Goal: Task Accomplishment & Management: Complete application form

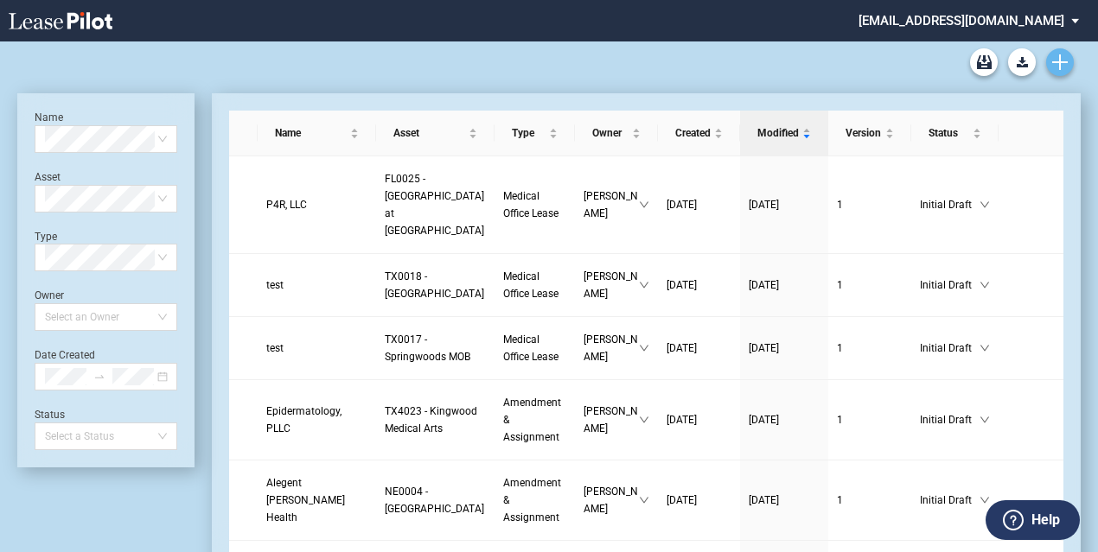
click at [1058, 60] on icon "Create new document" at bounding box center [1060, 62] width 16 height 16
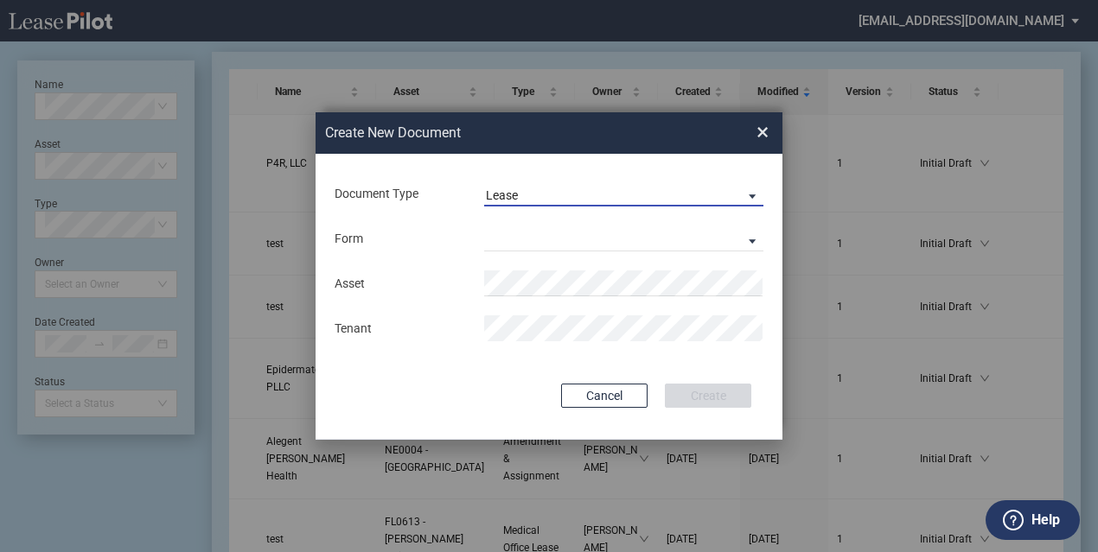
click at [561, 204] on span "Lease" at bounding box center [610, 196] width 248 height 17
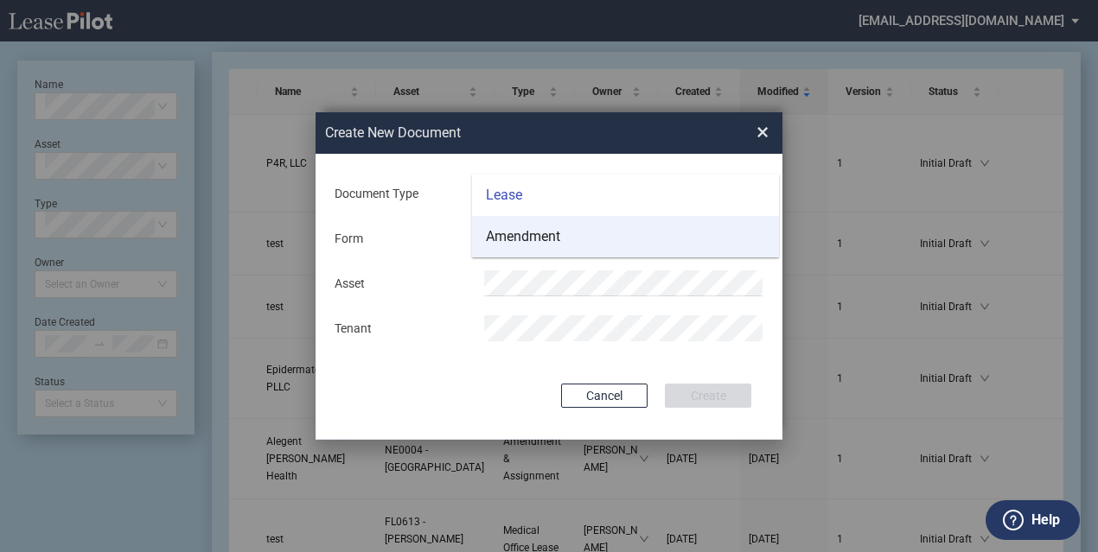
click at [564, 238] on md-option "Amendment" at bounding box center [625, 236] width 307 height 41
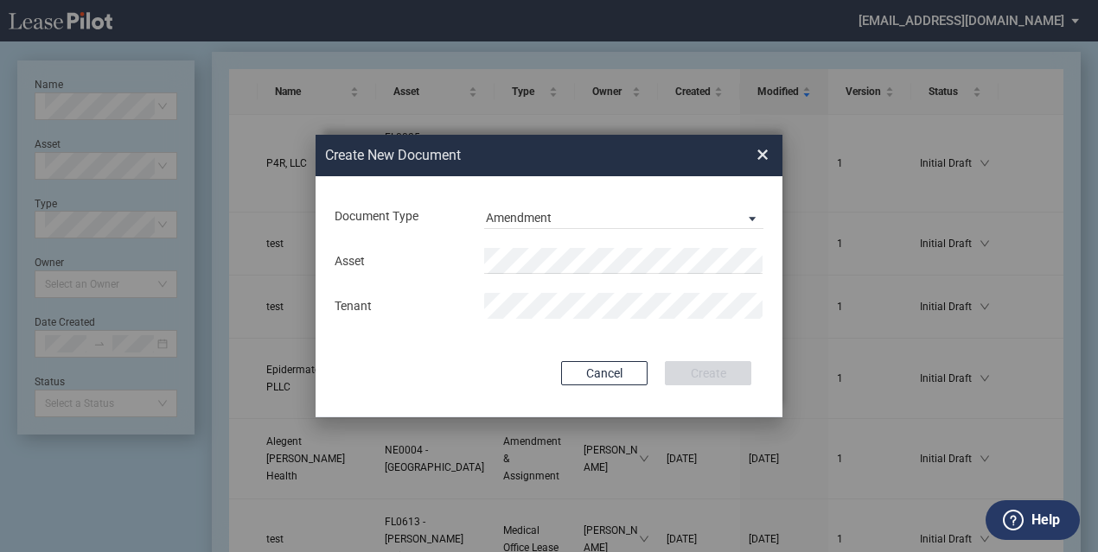
click at [599, 242] on div "Asset Tenant" at bounding box center [549, 284] width 432 height 90
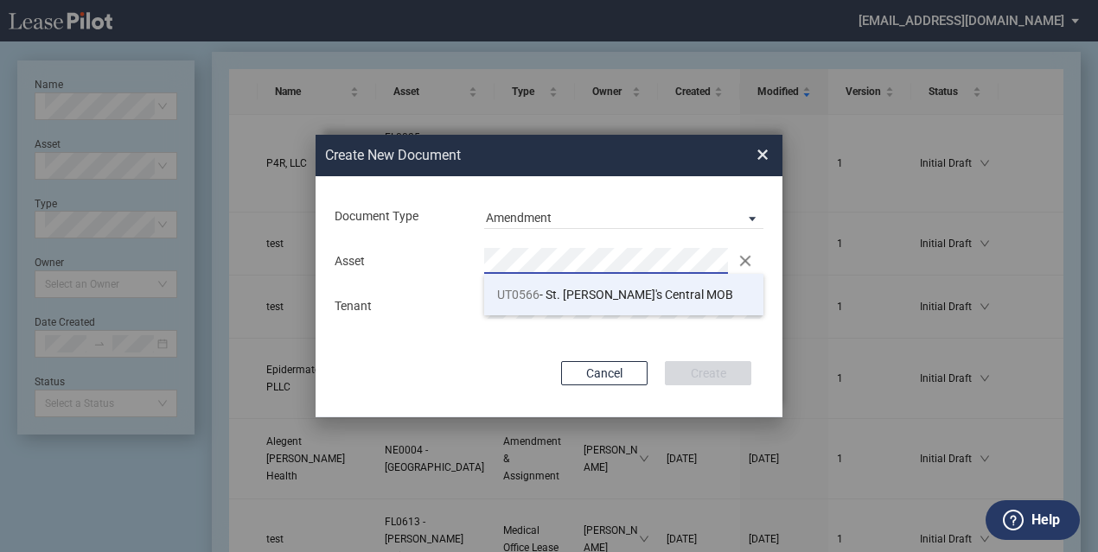
click at [589, 296] on span "UT0566 - St. Mark's Central MOB" at bounding box center [615, 295] width 236 height 14
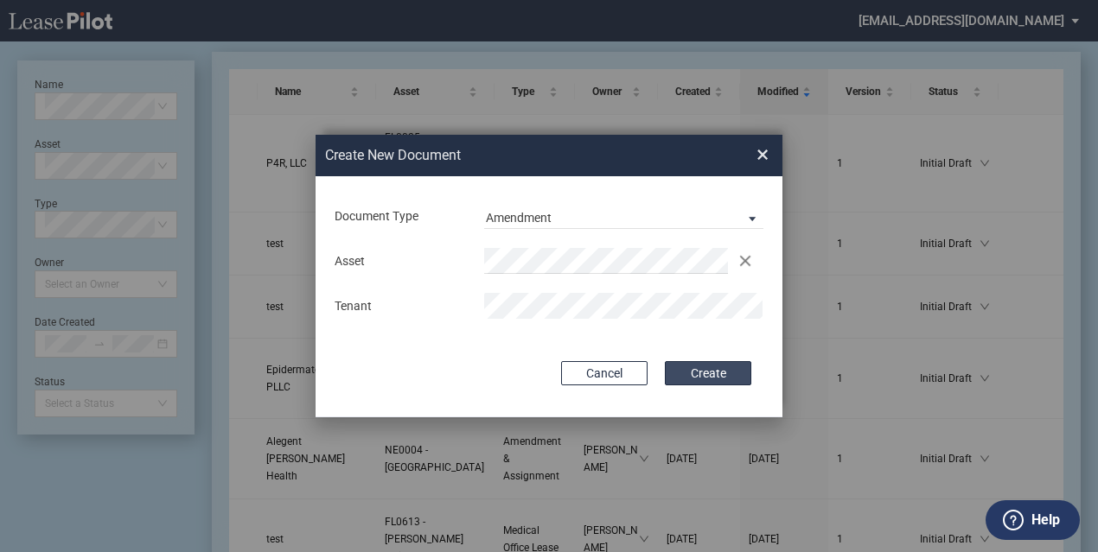
click at [698, 366] on button "Create" at bounding box center [708, 373] width 86 height 24
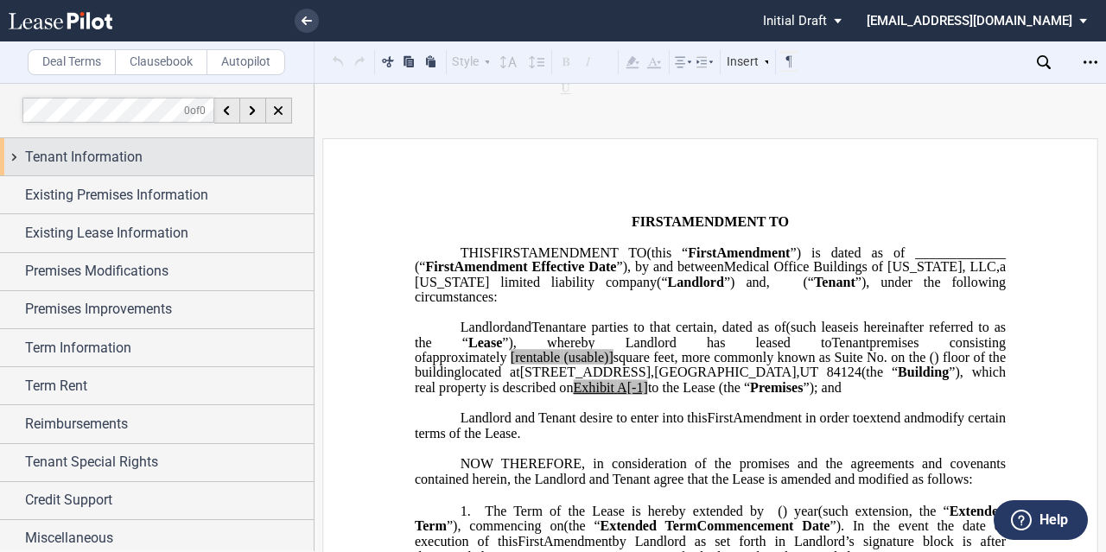
click at [143, 151] on div "Tenant Information" at bounding box center [169, 157] width 289 height 21
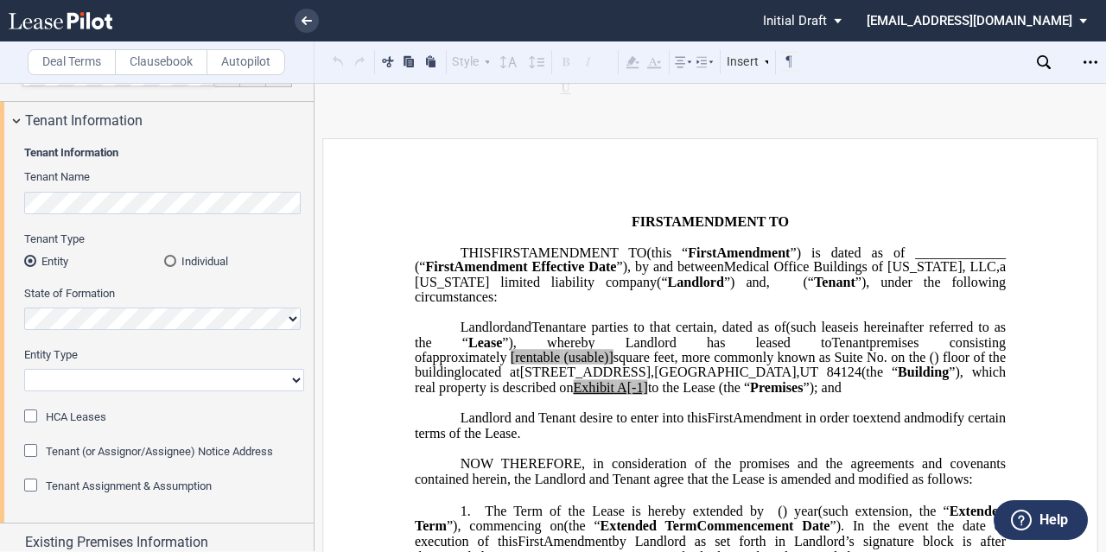
scroll to position [86, 0]
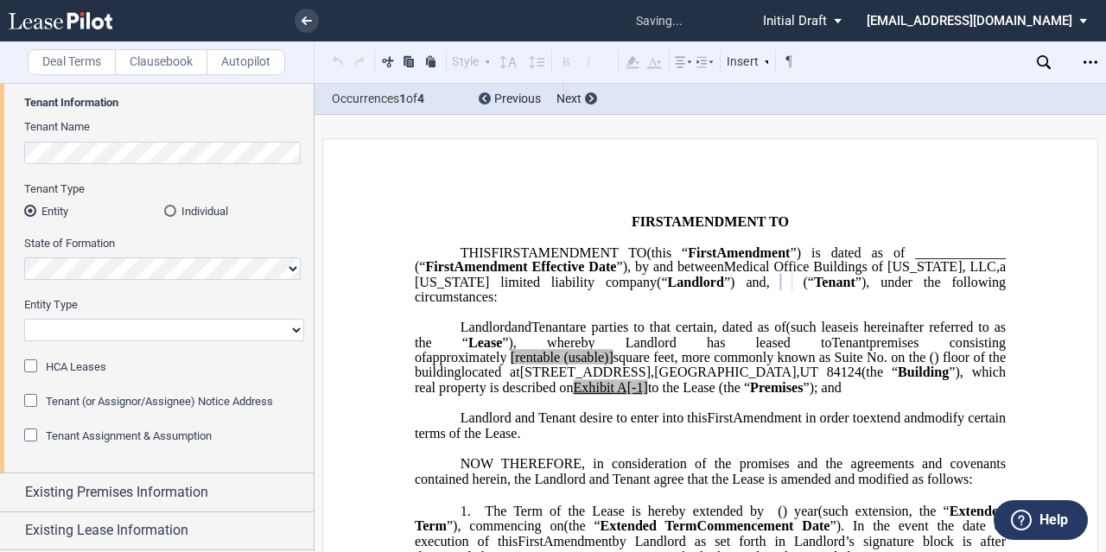
click at [101, 334] on select "Corporation Limited Liability Company General Partnership Limited Partnership O…" at bounding box center [164, 330] width 280 height 22
select select "corporation"
click at [24, 319] on select "Corporation Limited Liability Company General Partnership Limited Partnership O…" at bounding box center [164, 330] width 280 height 22
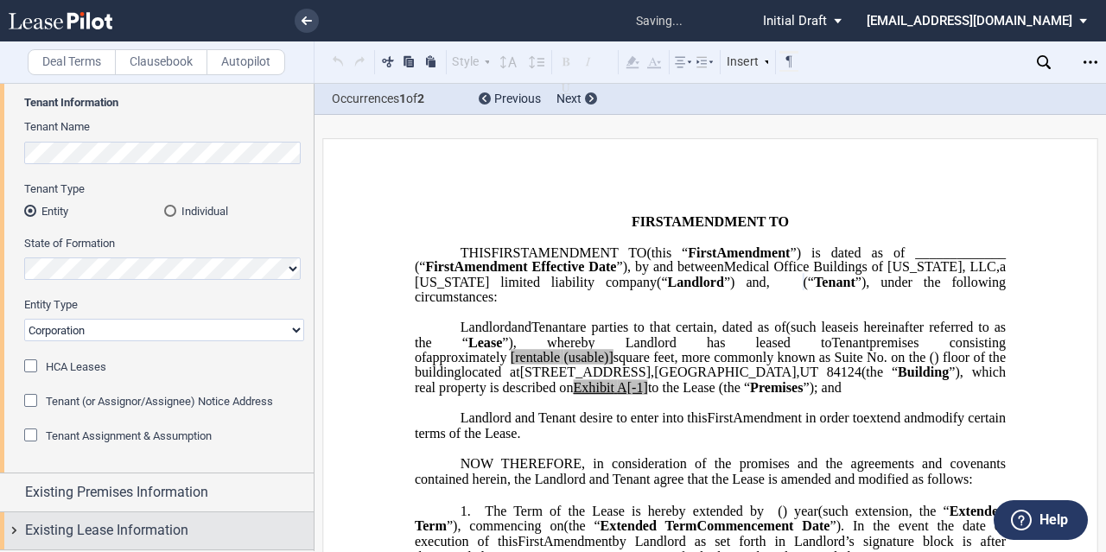
scroll to position [259, 0]
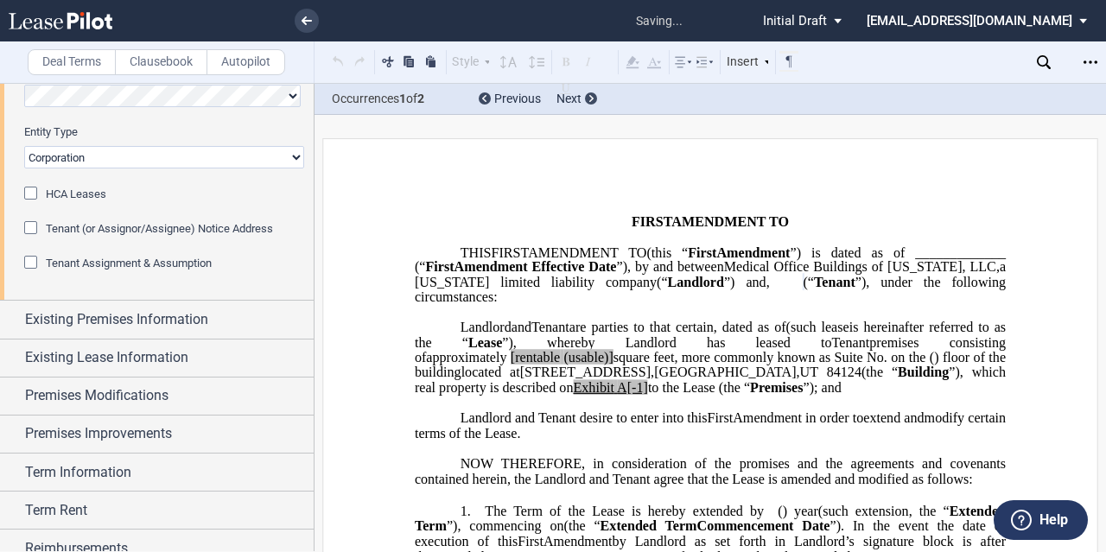
click at [92, 196] on span "HCA Leases" at bounding box center [76, 194] width 60 height 13
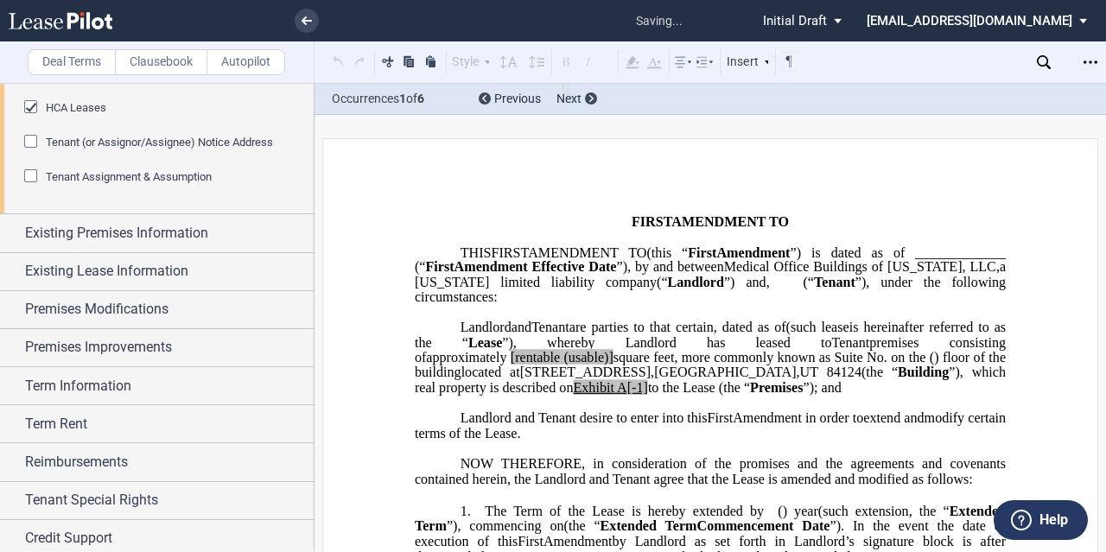
scroll to position [0, 0]
drag, startPoint x: 598, startPoint y: 328, endPoint x: 730, endPoint y: 320, distance: 132.4
click at [598, 320] on p "﻿" at bounding box center [710, 312] width 591 height 15
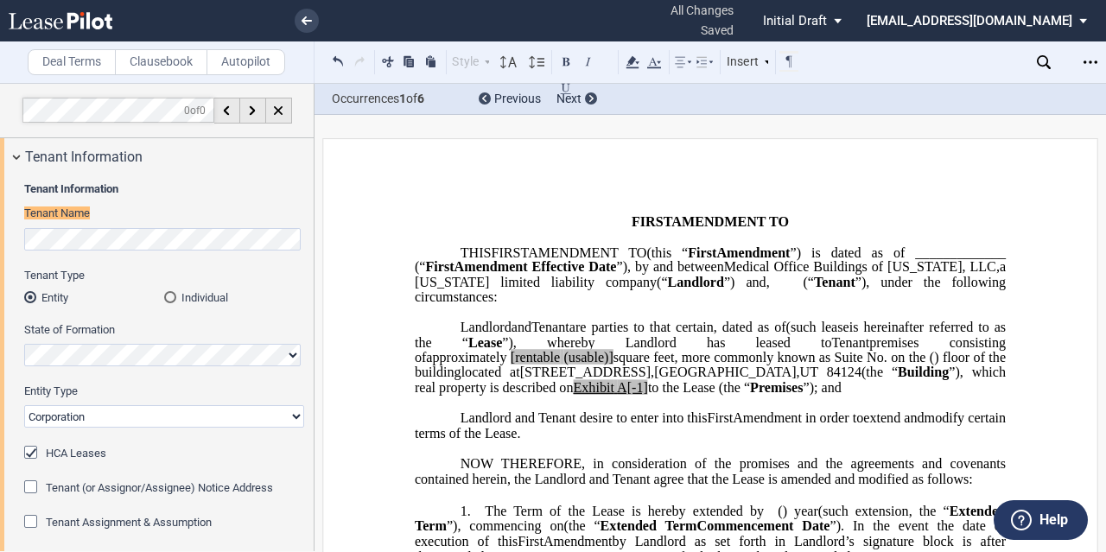
click at [807, 290] on span "(" at bounding box center [805, 283] width 4 height 16
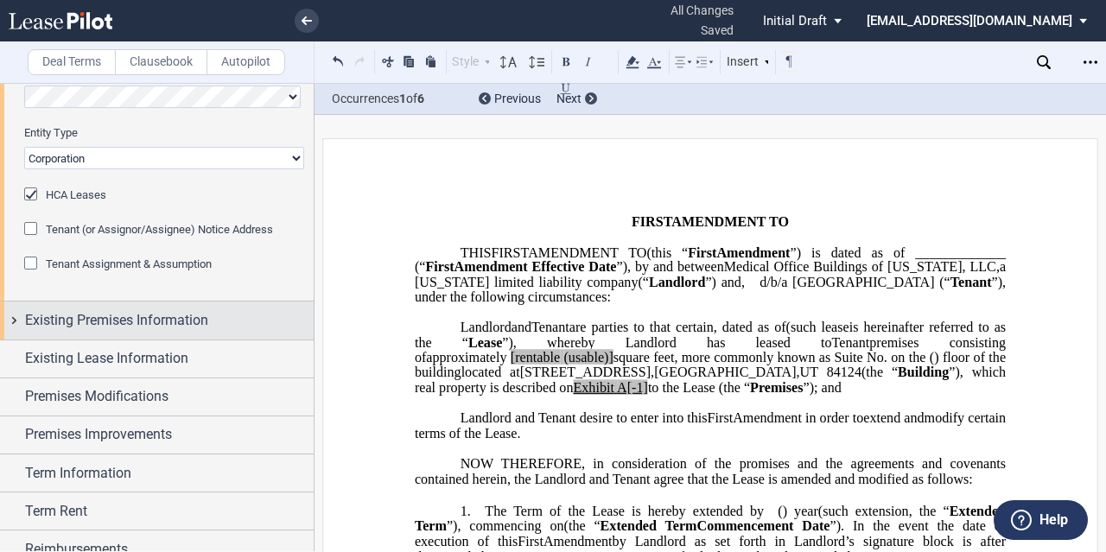
scroll to position [346, 0]
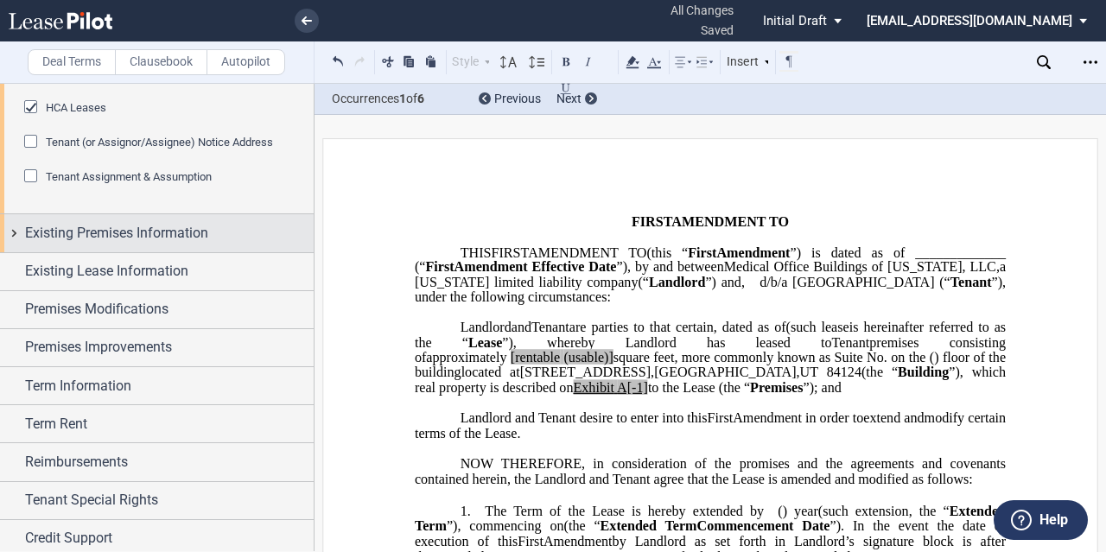
click at [175, 238] on span "Existing Premises Information" at bounding box center [116, 233] width 183 height 21
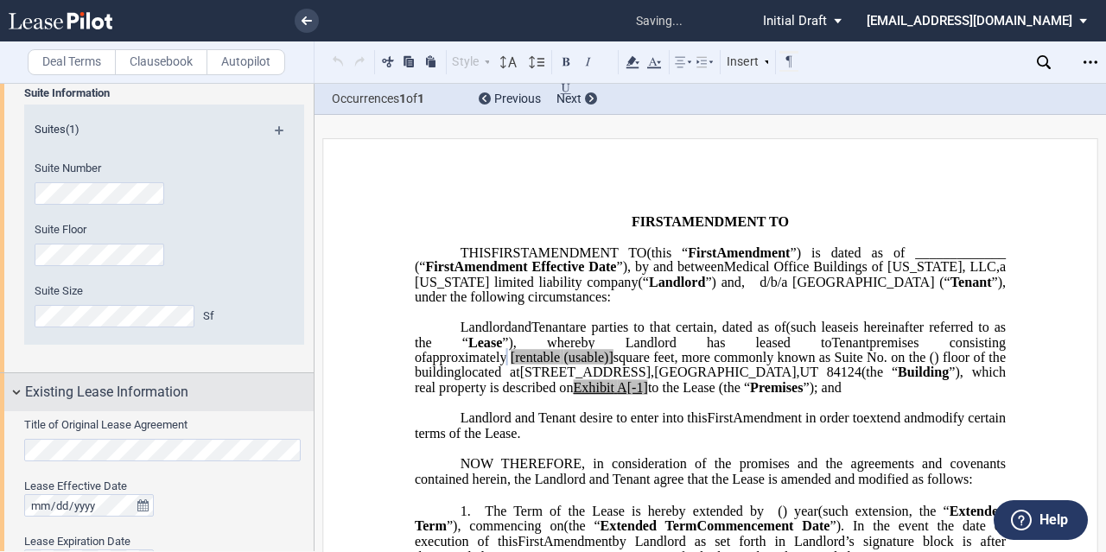
click at [128, 395] on span "Existing Lease Information" at bounding box center [106, 392] width 163 height 21
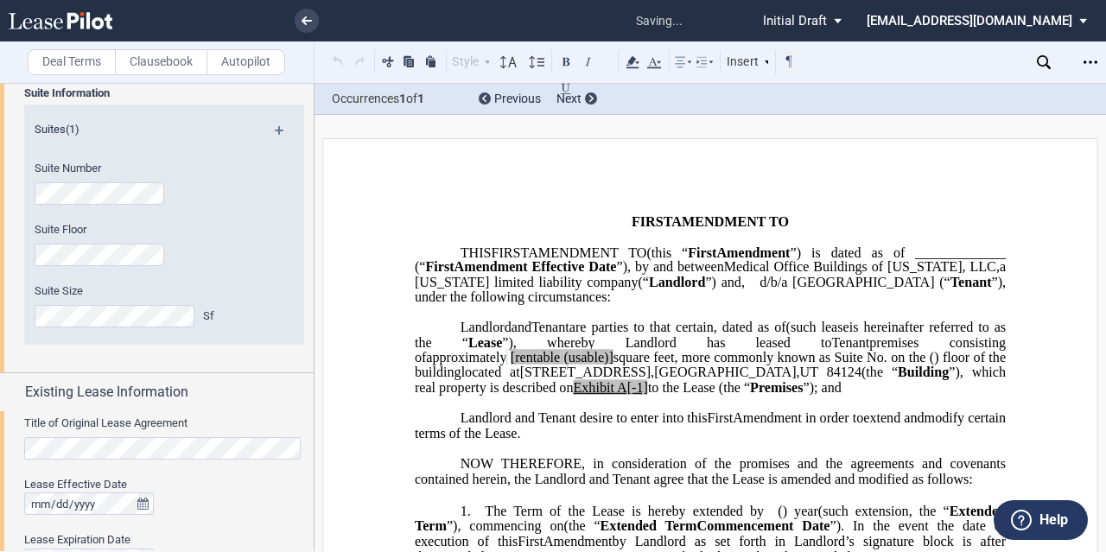
scroll to position [605, 0]
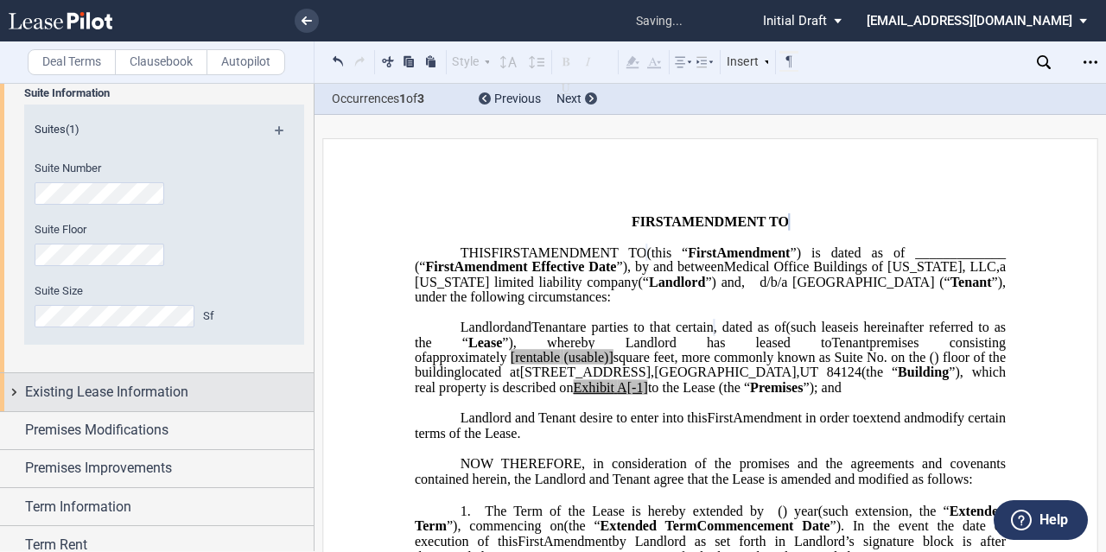
click at [142, 388] on span "Existing Lease Information" at bounding box center [106, 392] width 163 height 21
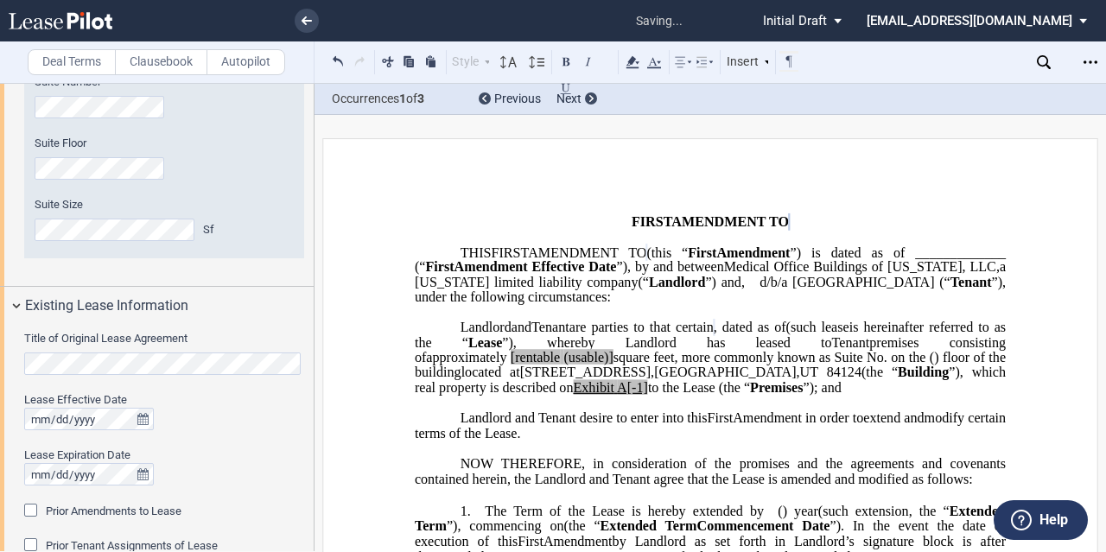
scroll to position [691, 0]
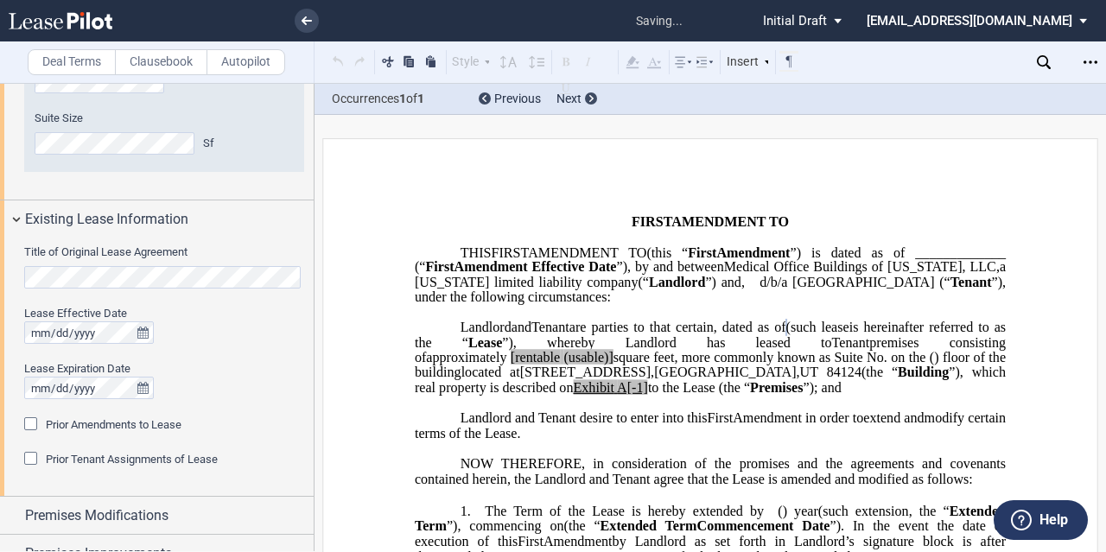
click at [137, 426] on span "Prior Amendments to Lease" at bounding box center [114, 424] width 136 height 13
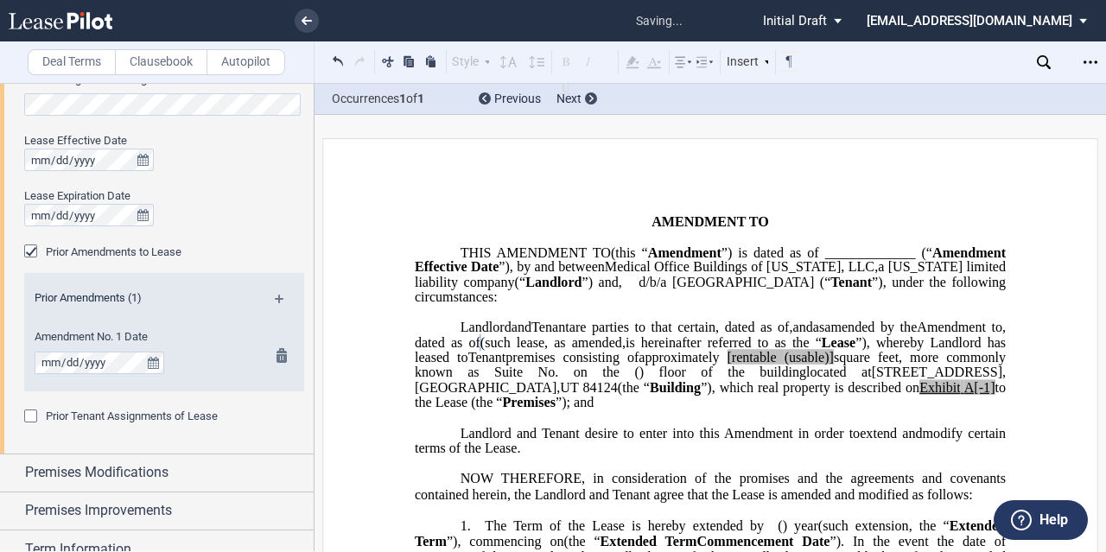
scroll to position [1068, 0]
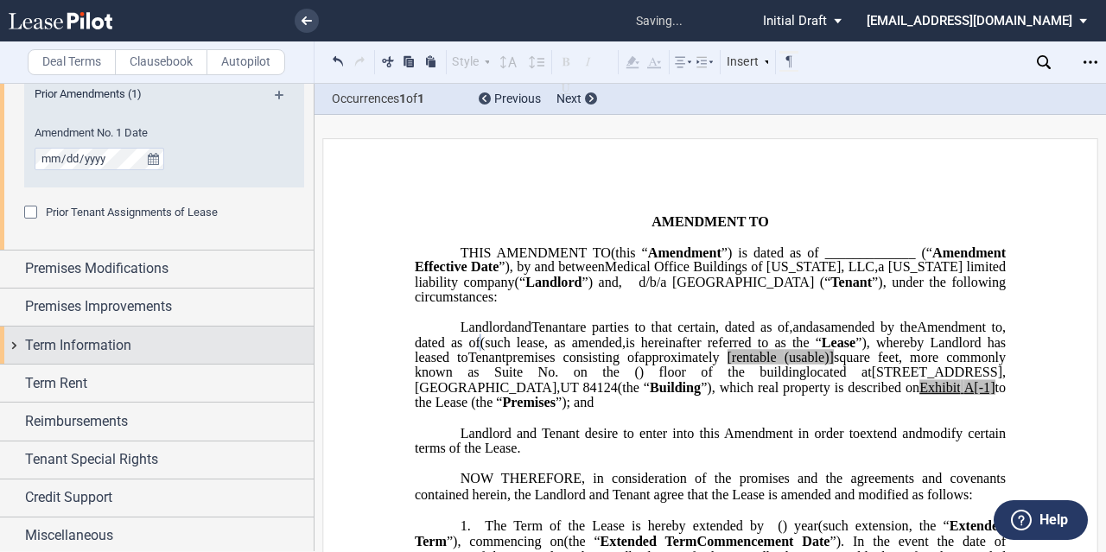
click at [118, 355] on div "Term Information" at bounding box center [157, 345] width 314 height 37
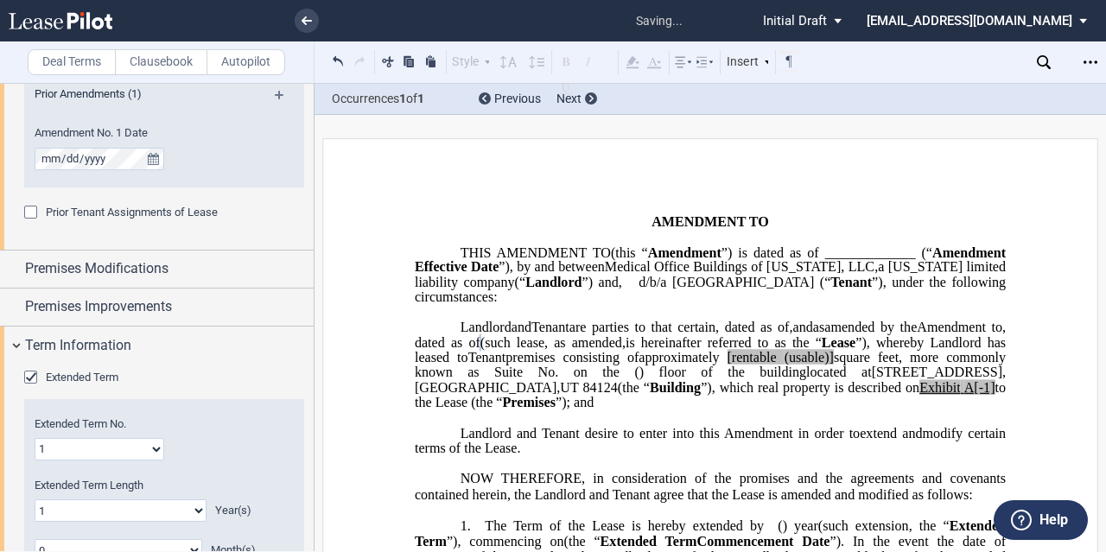
click at [116, 371] on span "Extended Term" at bounding box center [82, 377] width 73 height 13
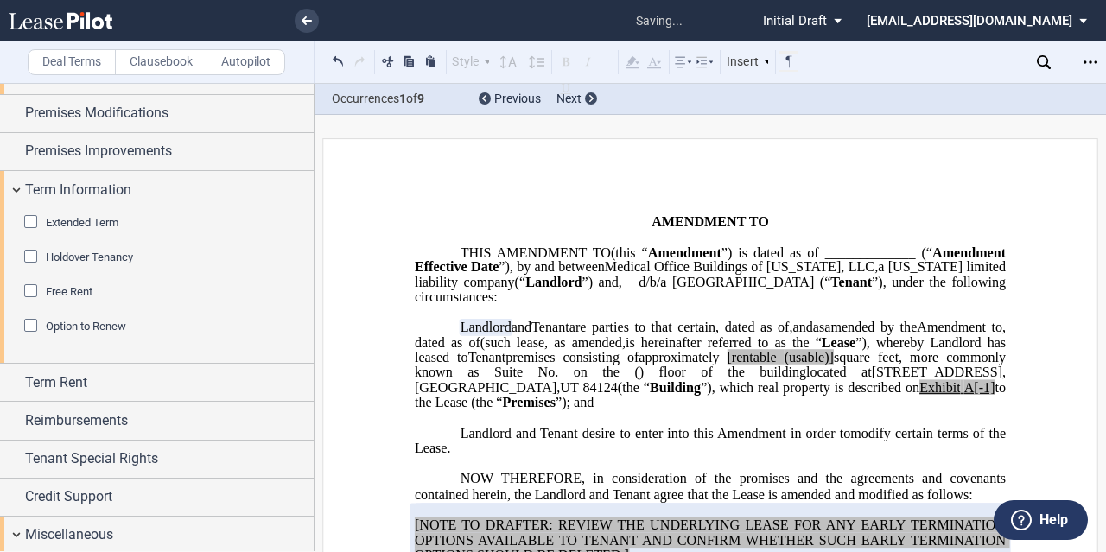
scroll to position [1656, 0]
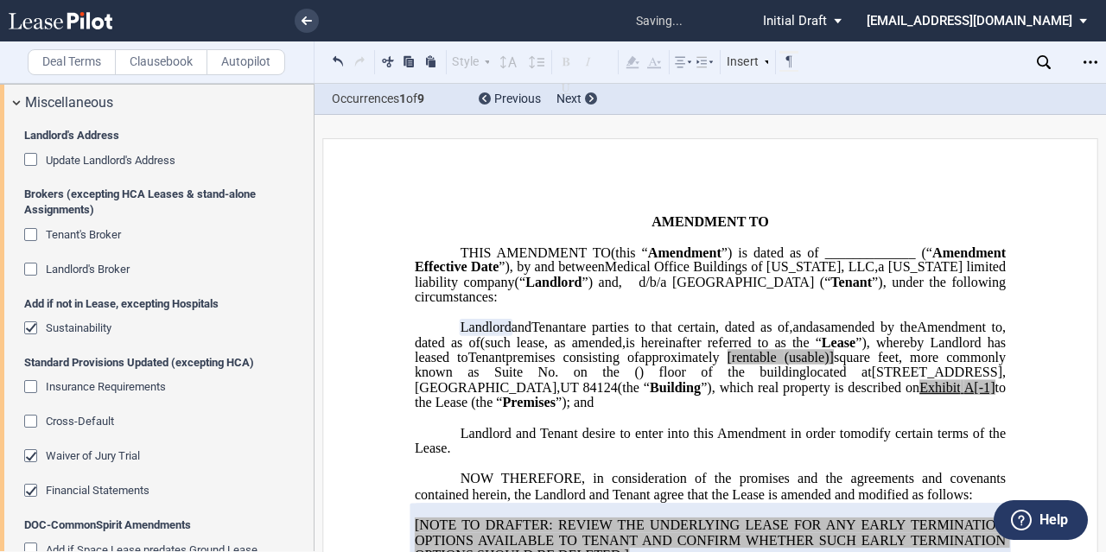
click at [97, 457] on span "Waiver of Jury Trial" at bounding box center [93, 455] width 94 height 13
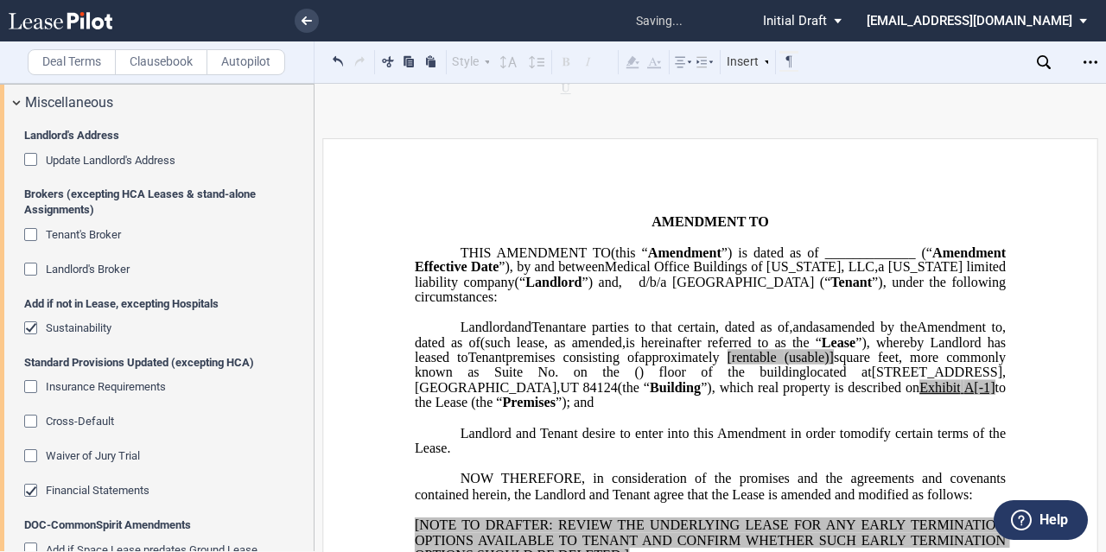
click at [85, 485] on span "Financial Statements" at bounding box center [98, 490] width 104 height 13
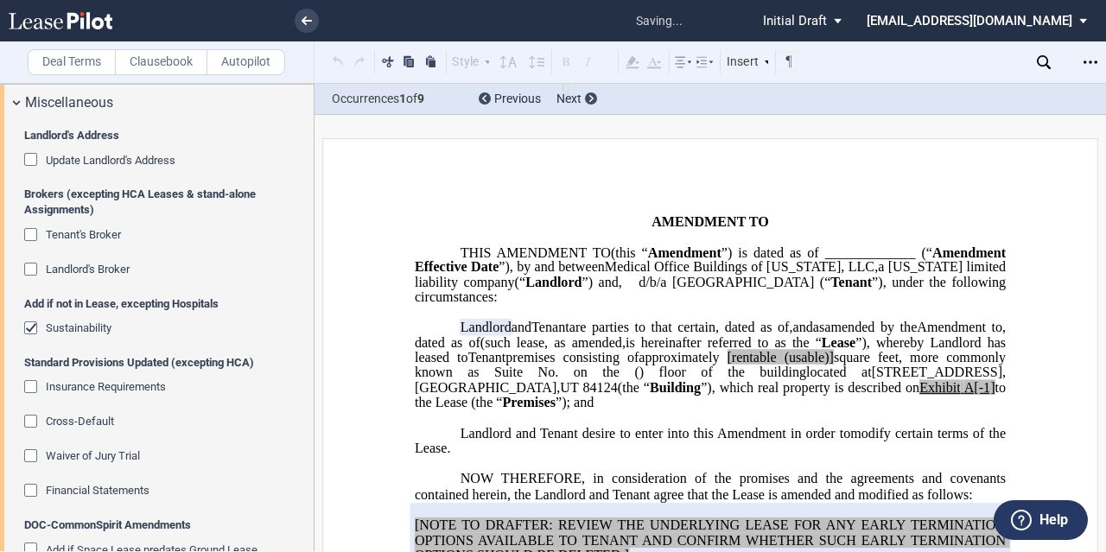
click at [78, 327] on span "Sustainability" at bounding box center [79, 327] width 66 height 13
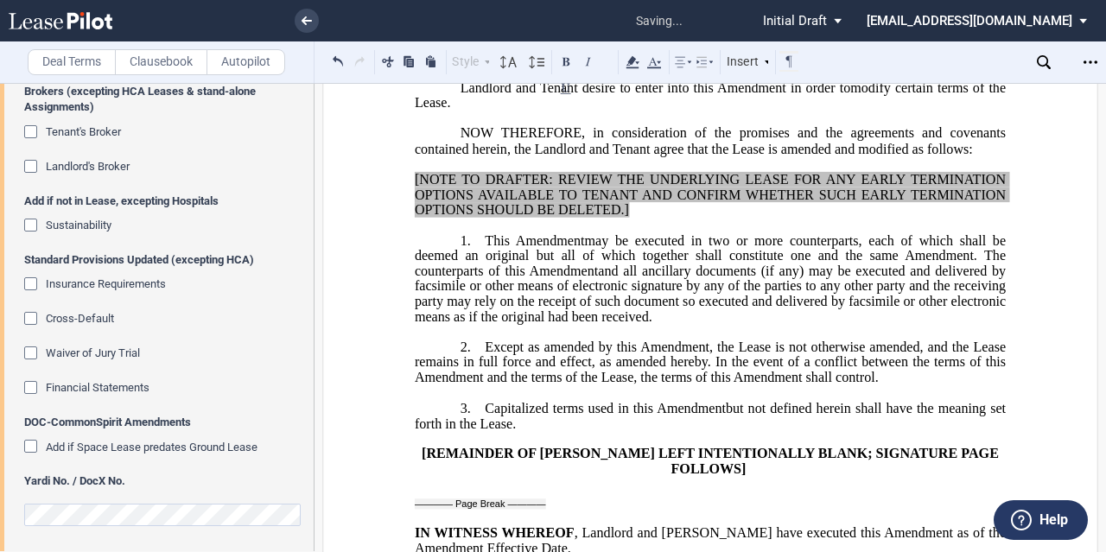
scroll to position [0, 0]
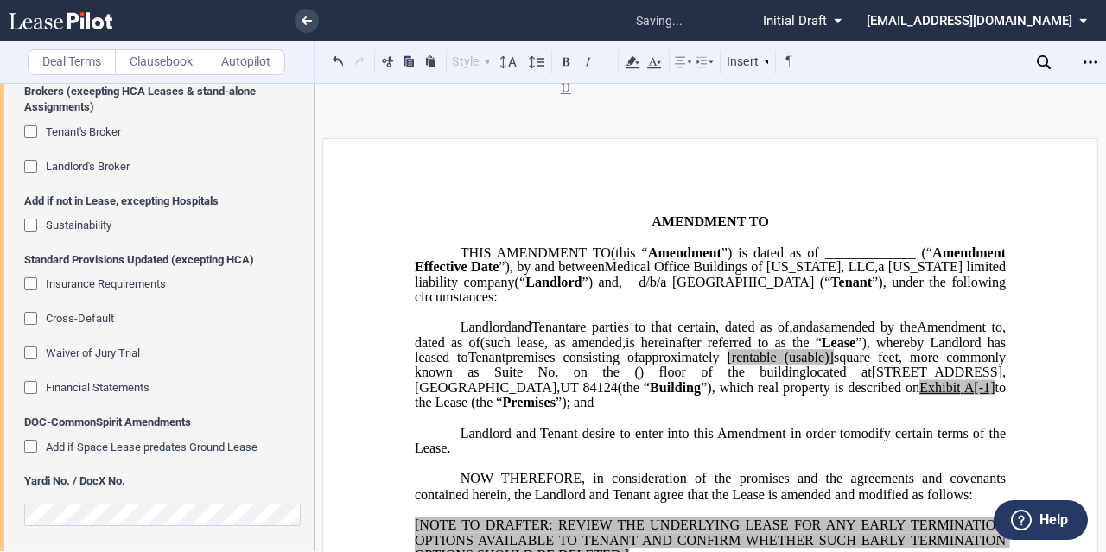
click at [727, 366] on span "[rentable" at bounding box center [751, 358] width 49 height 16
click at [828, 380] on span "approximately ﻿ ﻿ rentable (usable)] square feet, more commonly known as Suite …" at bounding box center [712, 365] width 595 height 30
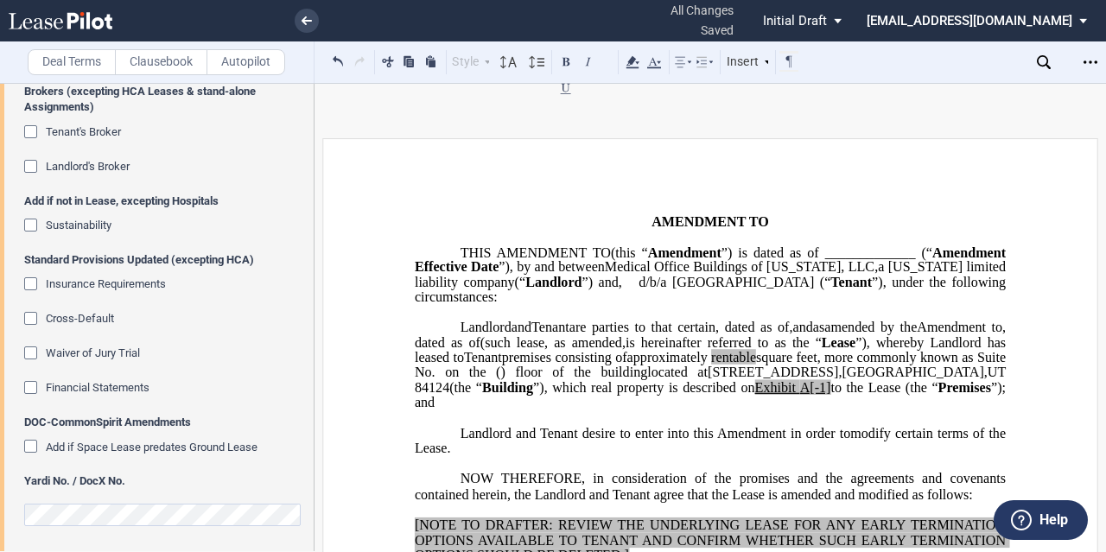
drag, startPoint x: 812, startPoint y: 414, endPoint x: 970, endPoint y: 399, distance: 158.8
click at [812, 396] on span "A[-1]" at bounding box center [815, 388] width 31 height 16
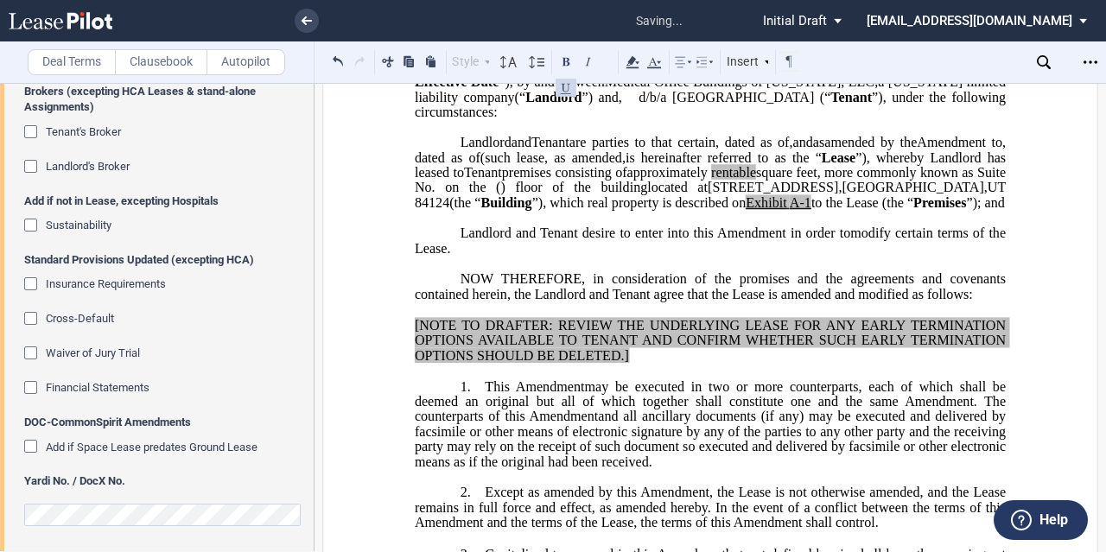
scroll to position [259, 0]
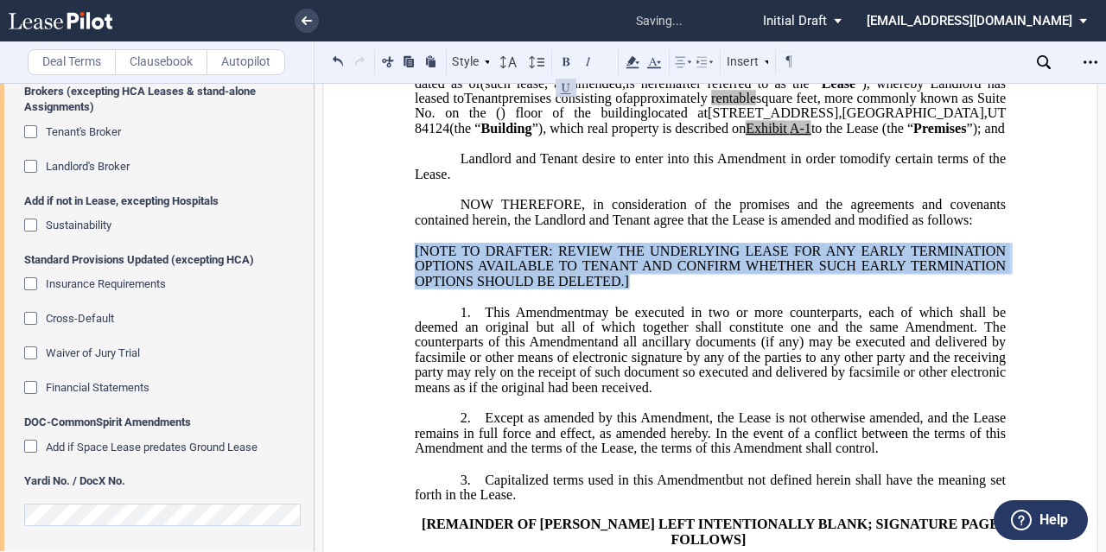
drag, startPoint x: 645, startPoint y: 329, endPoint x: 404, endPoint y: 283, distance: 245.6
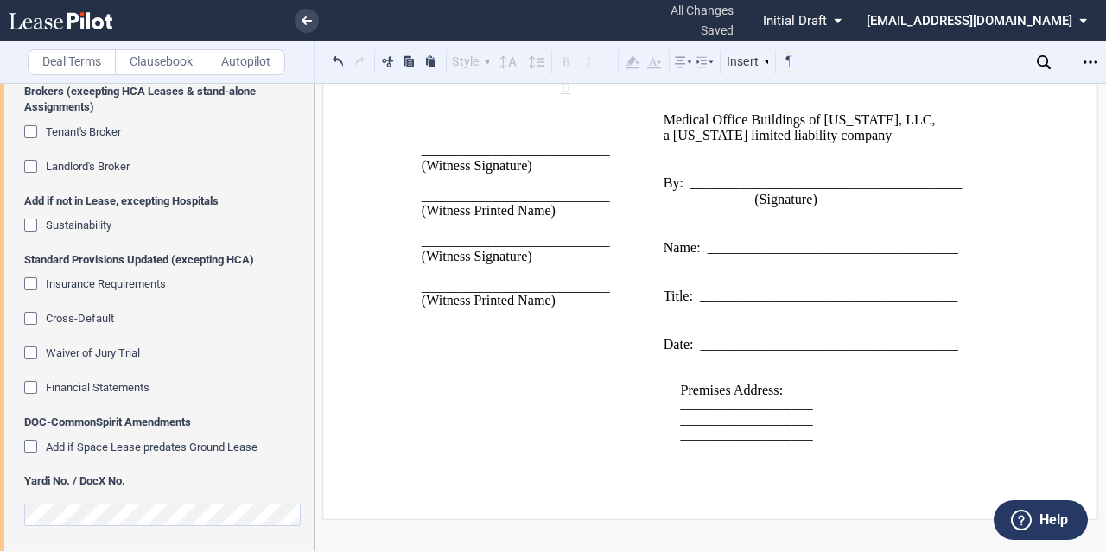
scroll to position [1119, 0]
click at [733, 412] on span "___________________" at bounding box center [746, 405] width 132 height 16
click at [783, 412] on span "___________________" at bounding box center [746, 405] width 132 height 16
click at [734, 409] on span "___________________" at bounding box center [746, 405] width 132 height 16
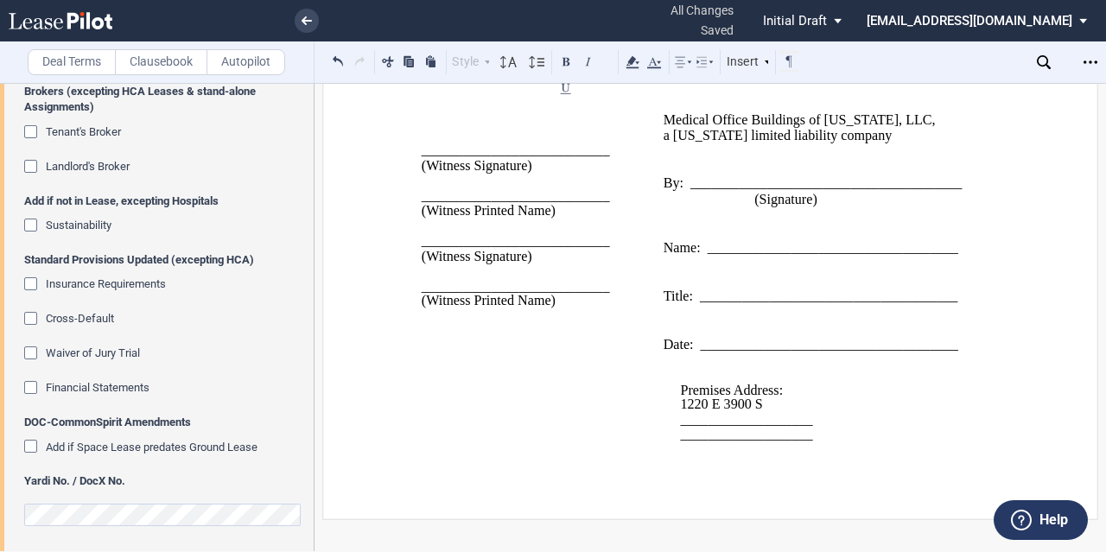
drag, startPoint x: 776, startPoint y: 407, endPoint x: 767, endPoint y: 410, distance: 9.3
click at [776, 407] on p "1220 E 3900 S ﻿" at bounding box center [826, 405] width 293 height 15
click at [729, 423] on span "___________________" at bounding box center [746, 420] width 132 height 16
drag, startPoint x: 805, startPoint y: 429, endPoint x: 792, endPoint y: 426, distance: 14.3
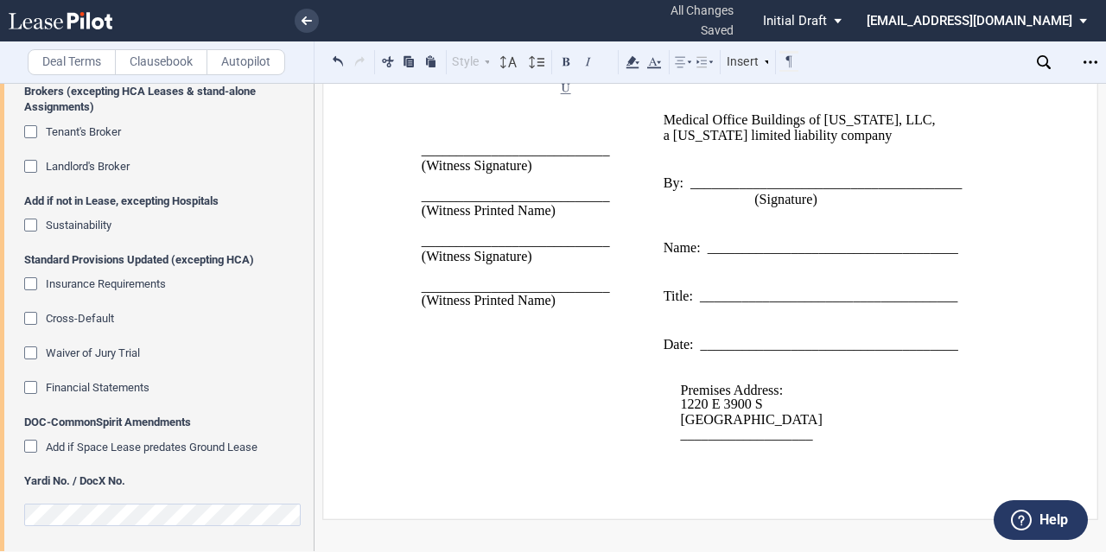
click at [805, 428] on p "[GEOGRAPHIC_DATA] ﻿" at bounding box center [826, 420] width 293 height 15
click at [773, 423] on p "[GEOGRAPHIC_DATA] ﻿" at bounding box center [826, 420] width 293 height 15
click at [750, 442] on span "___________________" at bounding box center [746, 435] width 132 height 16
click at [754, 427] on span "[GEOGRAPHIC_DATA]" at bounding box center [751, 419] width 142 height 16
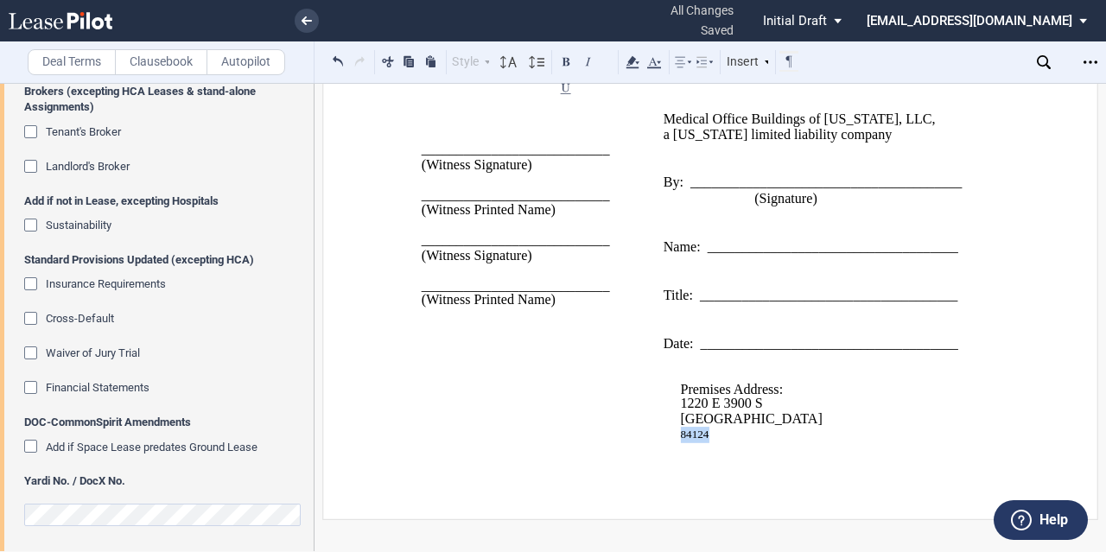
drag, startPoint x: 717, startPoint y: 435, endPoint x: 671, endPoint y: 434, distance: 46.7
click at [671, 434] on div "Premises Address: 1220 E 3900 S ﻿ [GEOGRAPHIC_DATA] ﻿ 84124 ﻿" at bounding box center [819, 398] width 310 height 92
click at [814, 423] on p "[GEOGRAPHIC_DATA] ﻿" at bounding box center [826, 419] width 293 height 15
click at [779, 410] on p "1220 E 3900 S ﻿" at bounding box center [826, 404] width 293 height 15
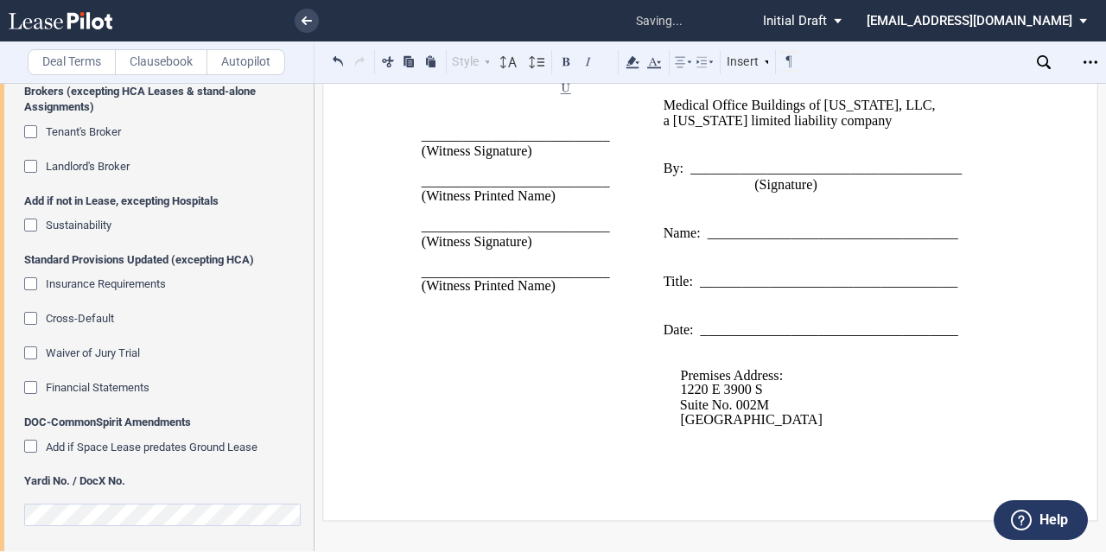
click at [792, 428] on p "[GEOGRAPHIC_DATA] ﻿" at bounding box center [826, 420] width 293 height 15
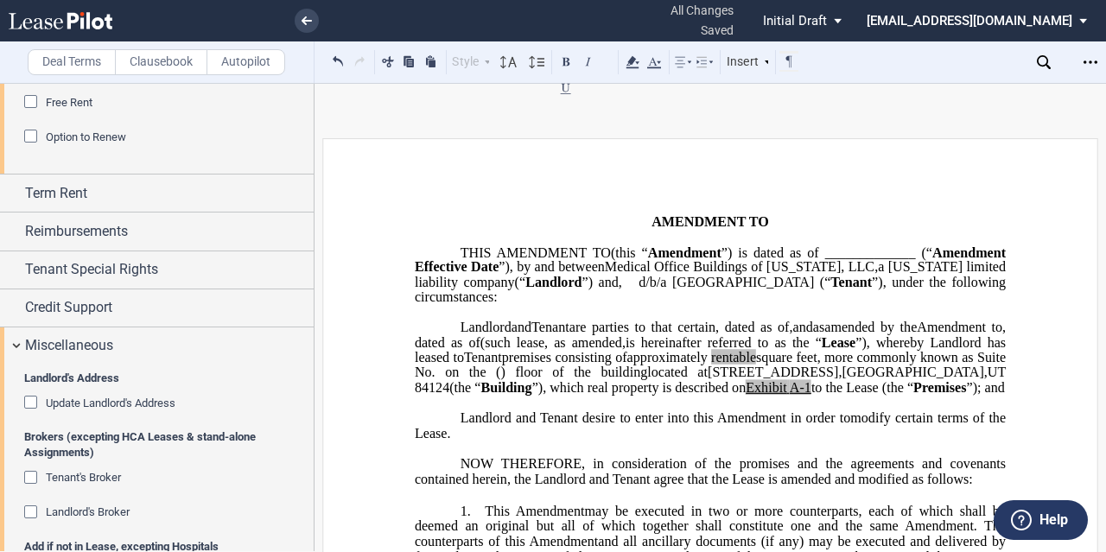
scroll to position [519, 0]
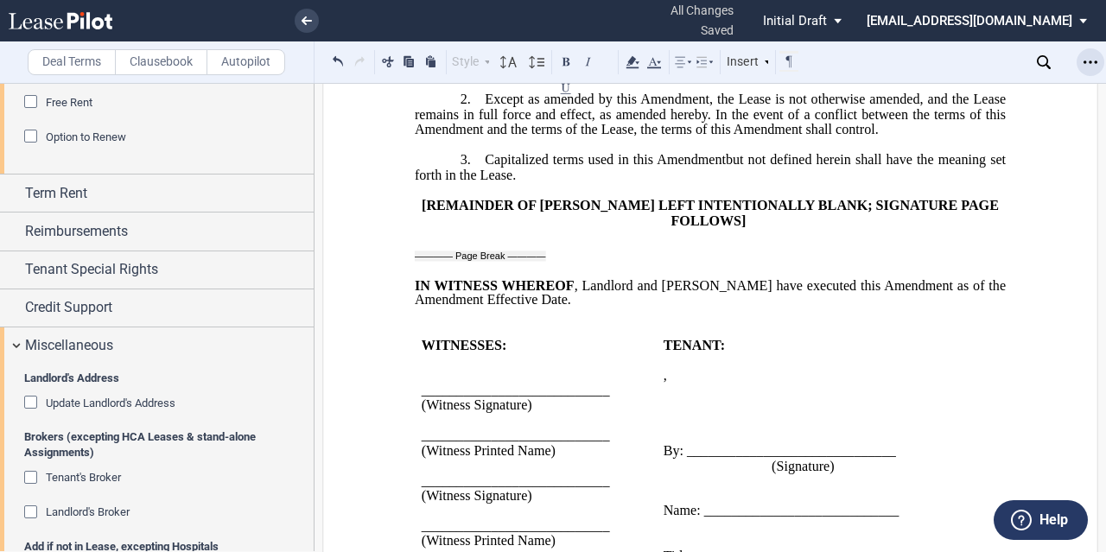
click at [1087, 60] on icon "Open Lease options menu" at bounding box center [1091, 62] width 14 height 14
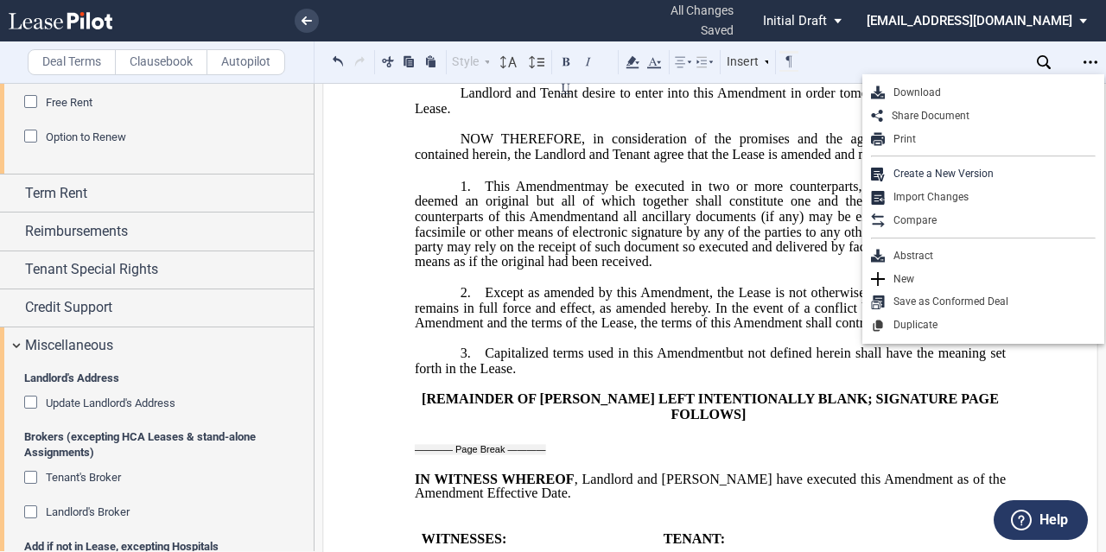
scroll to position [0, 0]
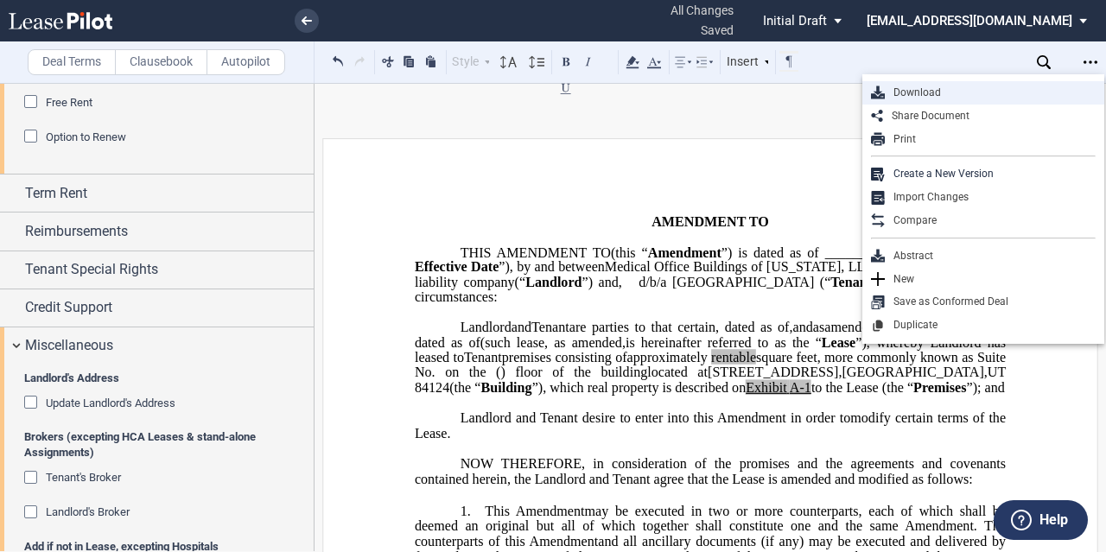
click at [957, 101] on div "Download" at bounding box center [983, 92] width 242 height 23
